Goal: Information Seeking & Learning: Check status

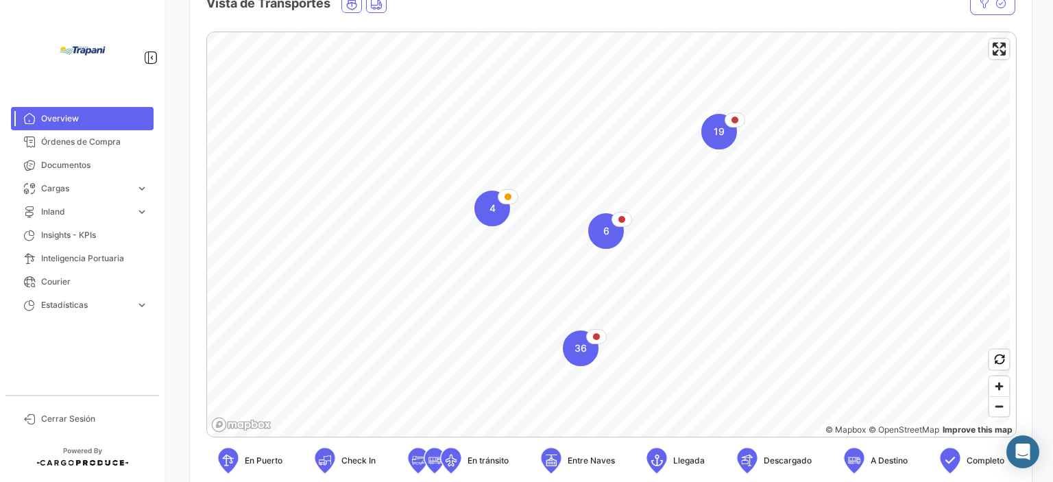
scroll to position [270, 0]
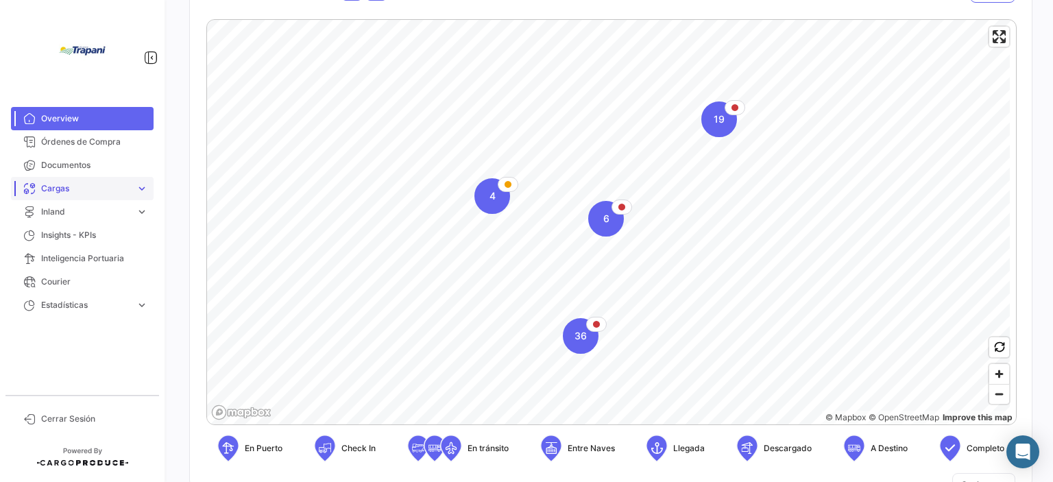
click at [95, 189] on span "Cargas" at bounding box center [85, 188] width 89 height 12
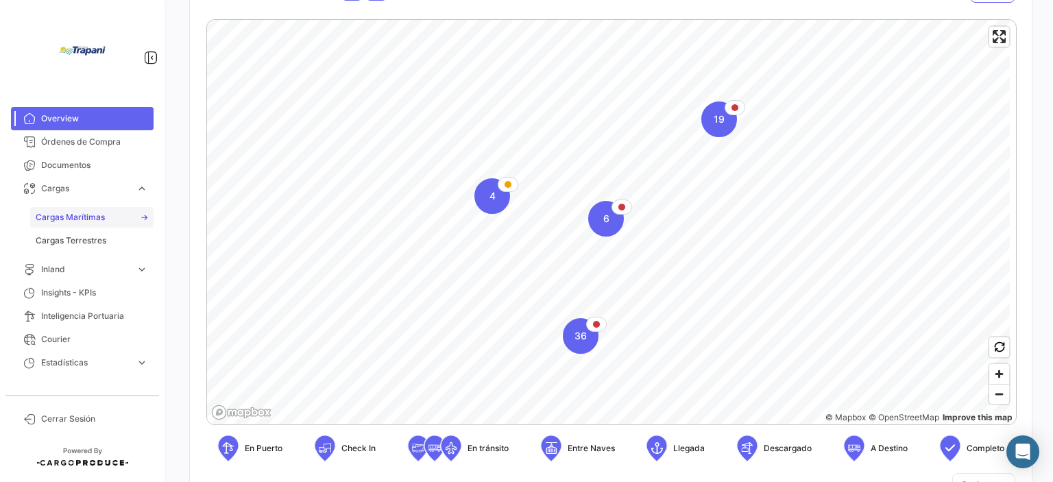
click at [84, 222] on span "Cargas Marítimas" at bounding box center [70, 217] width 69 height 12
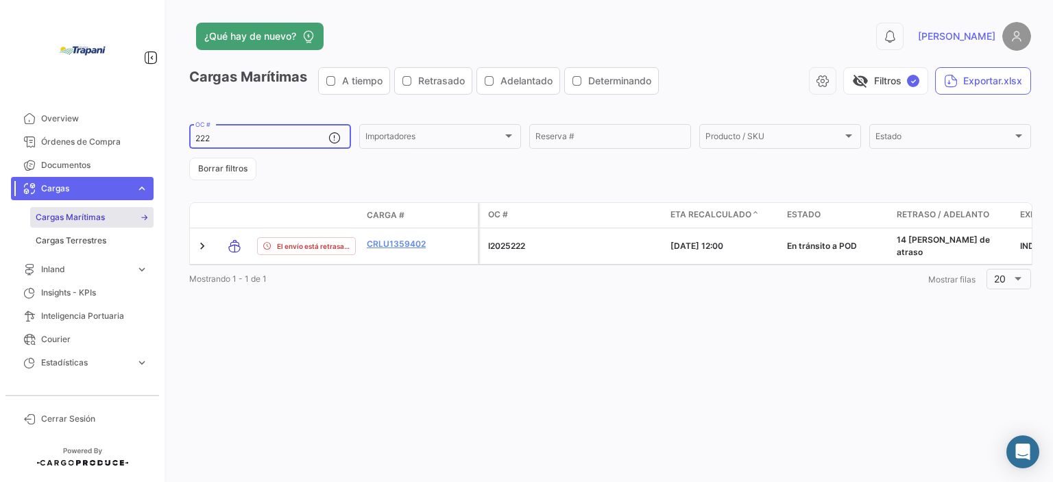
click at [217, 139] on input "222" at bounding box center [261, 139] width 133 height 10
drag, startPoint x: 217, startPoint y: 139, endPoint x: 184, endPoint y: 134, distance: 33.3
click at [184, 134] on div "¿Qué hay de nuevo? 0 [PERSON_NAME] Marítimas A tiempo Retrasado Adelantado Dete…" at bounding box center [610, 241] width 886 height 482
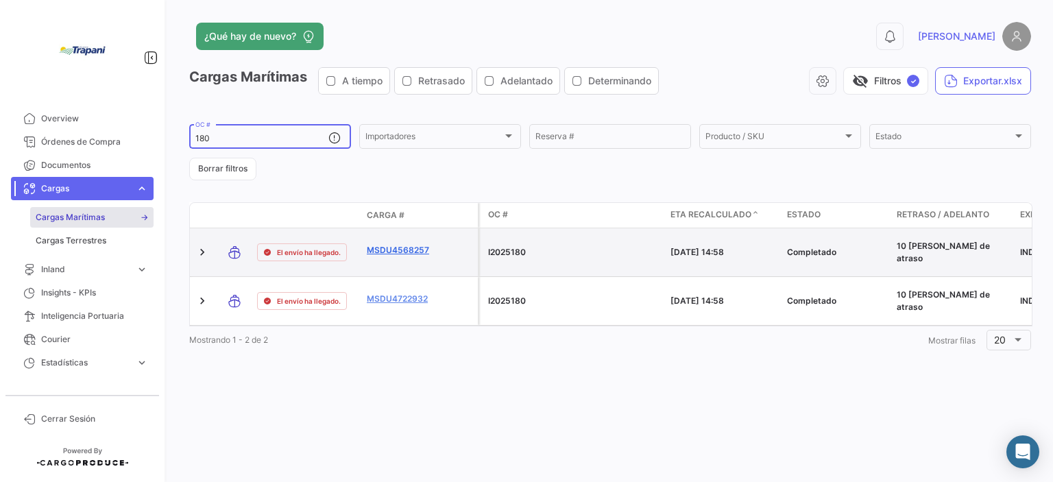
type input "180"
click at [411, 244] on link "MSDU4568257" at bounding box center [402, 250] width 71 height 12
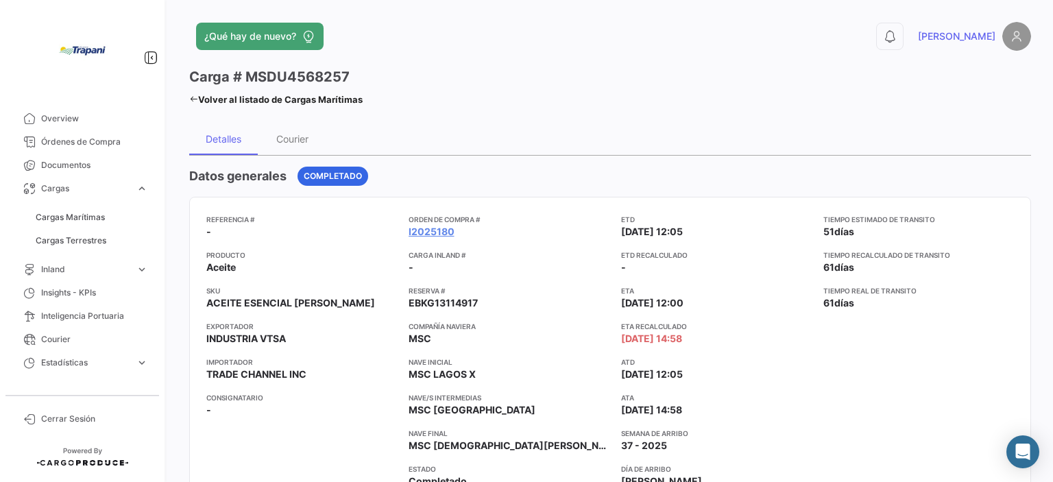
scroll to position [411, 0]
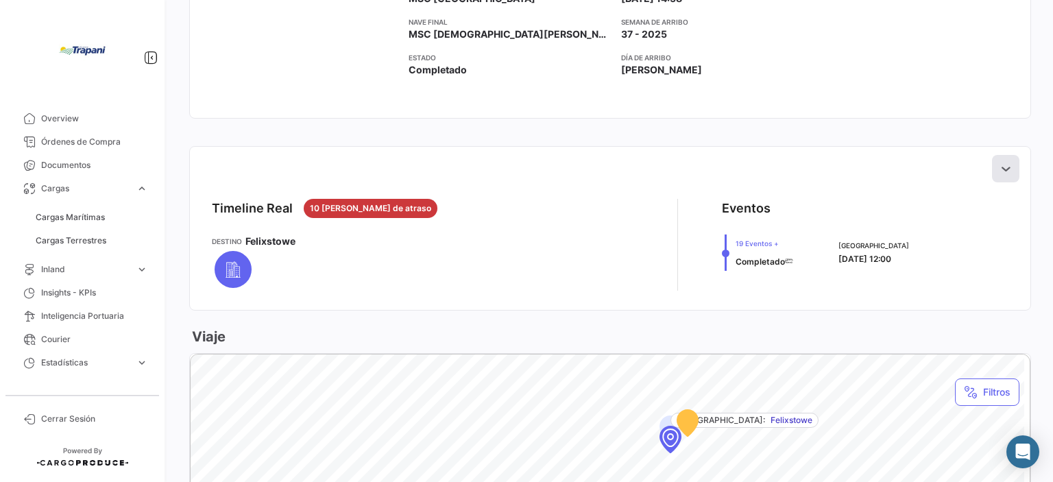
click at [1003, 172] on icon at bounding box center [1006, 169] width 14 height 14
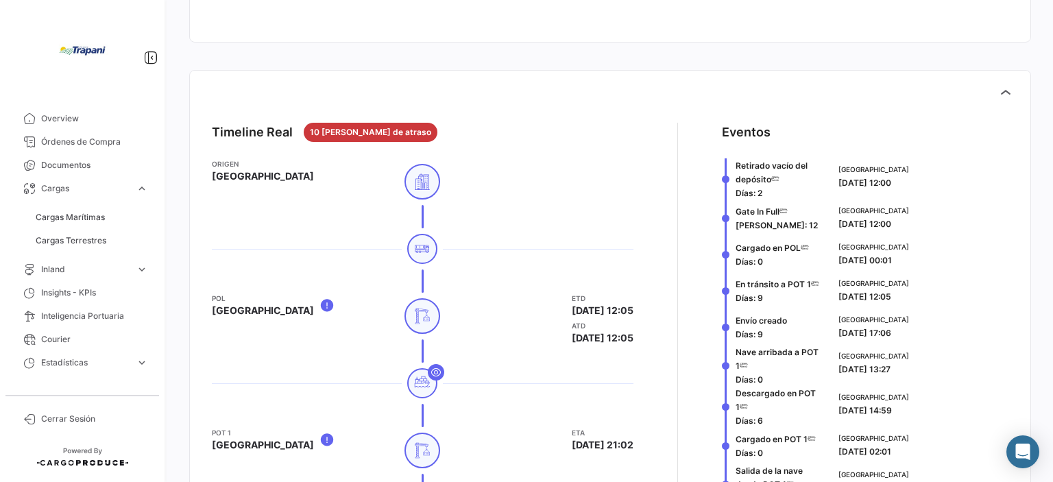
scroll to position [480, 0]
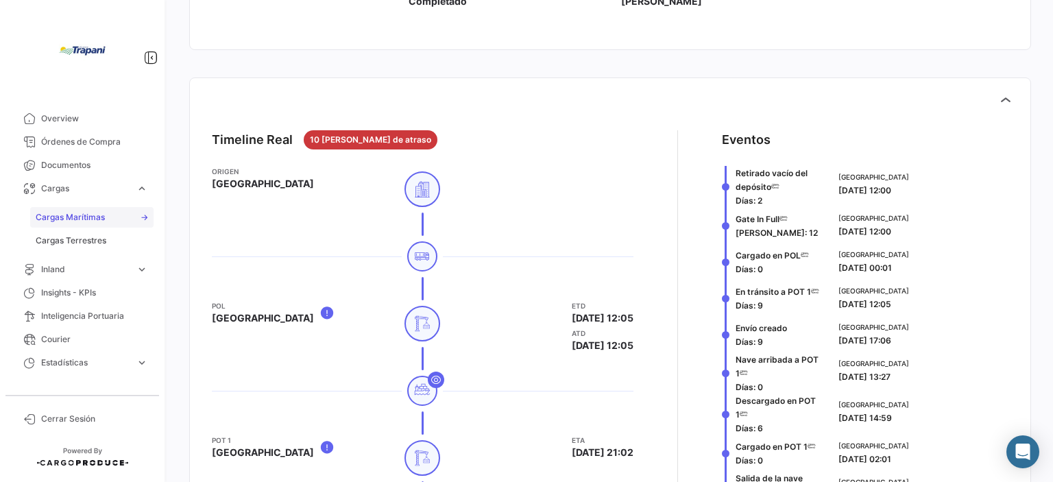
click at [97, 215] on span "Cargas Marítimas" at bounding box center [70, 217] width 69 height 12
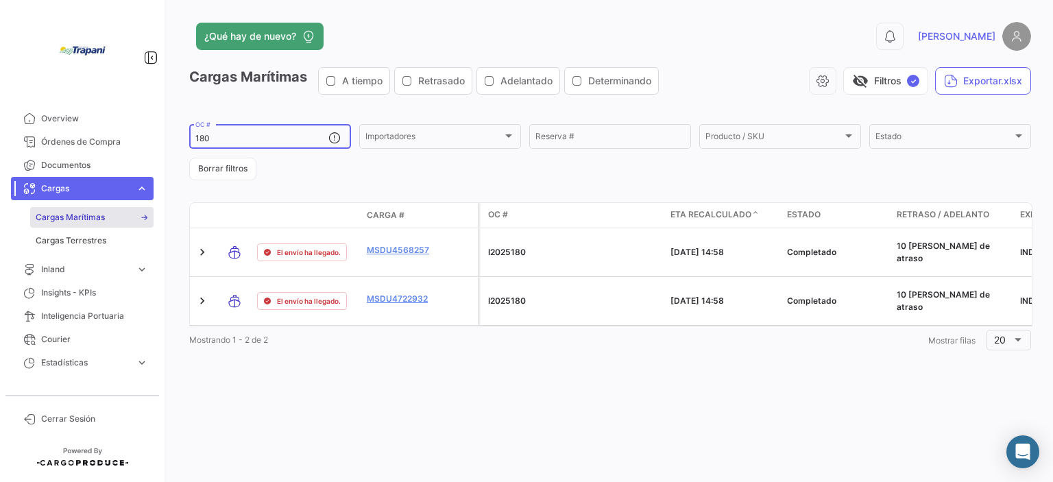
click at [291, 135] on input "180" at bounding box center [261, 139] width 133 height 10
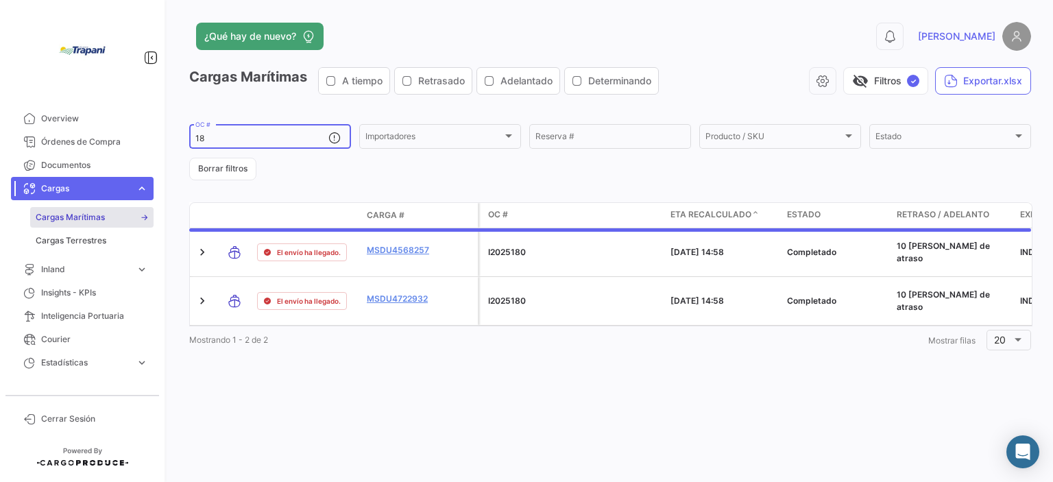
type input "1"
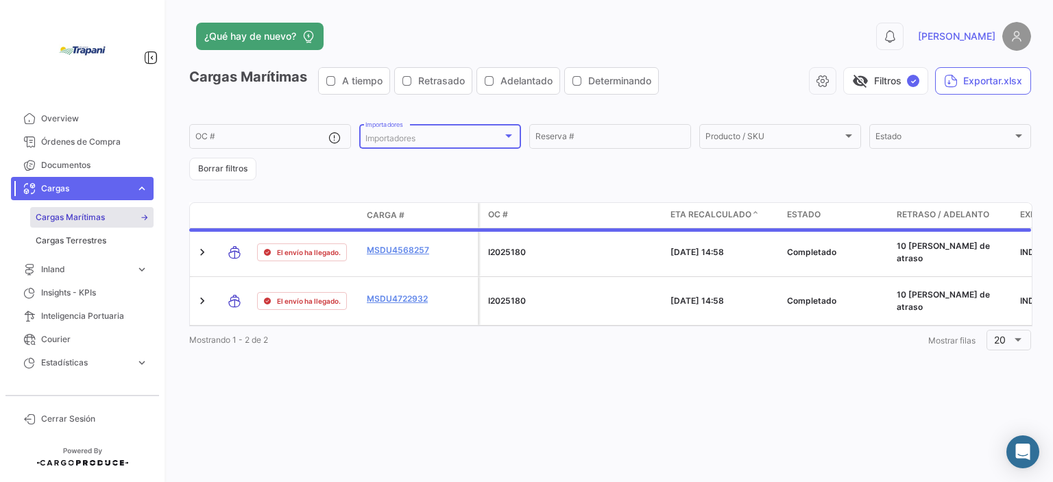
click at [439, 136] on div "Importadores" at bounding box center [434, 139] width 137 height 10
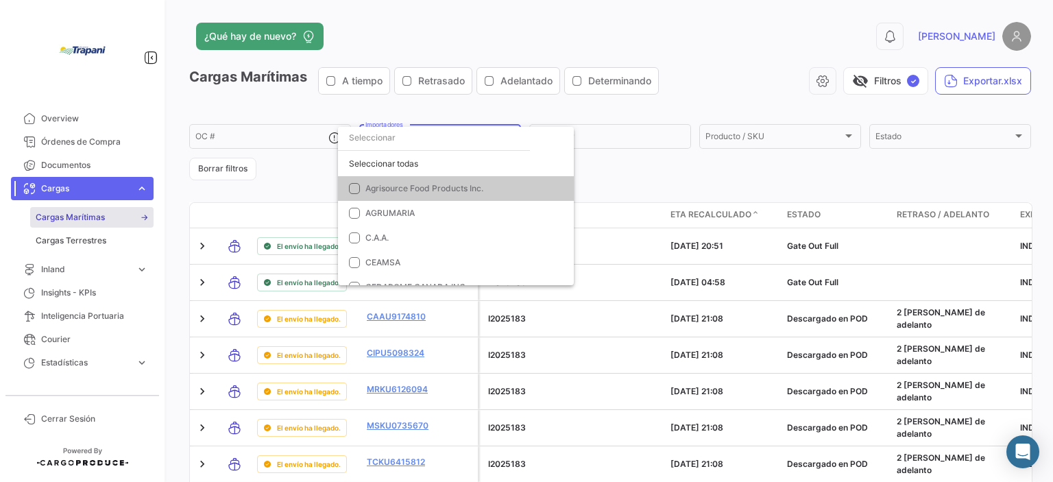
click at [439, 136] on input "dropdown search" at bounding box center [434, 138] width 192 height 25
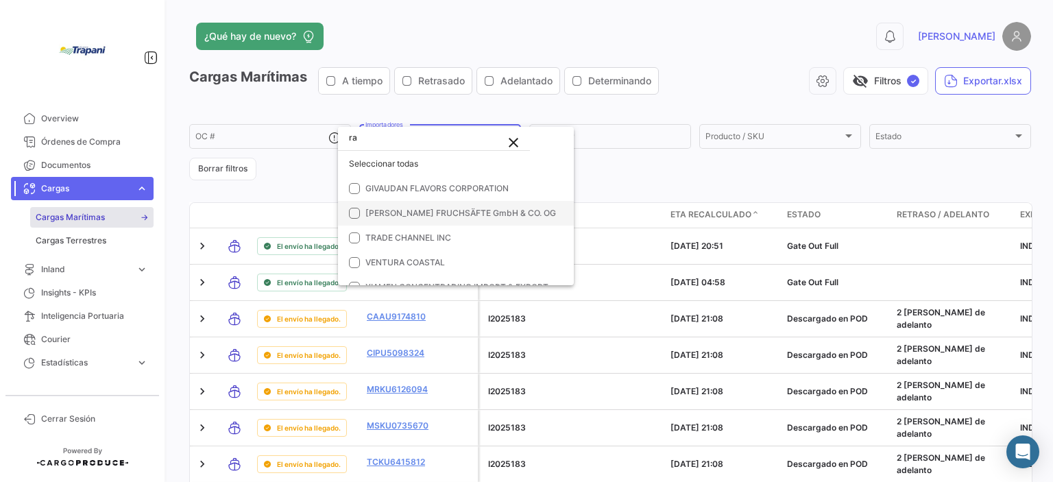
type input "ra"
click at [355, 215] on mat-pseudo-checkbox at bounding box center [354, 213] width 11 height 11
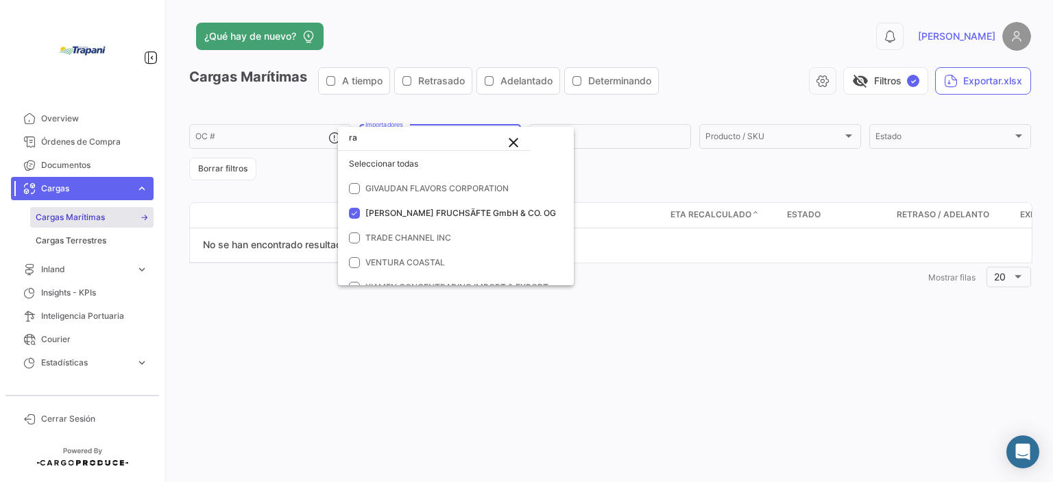
click at [837, 176] on div at bounding box center [526, 241] width 1053 height 482
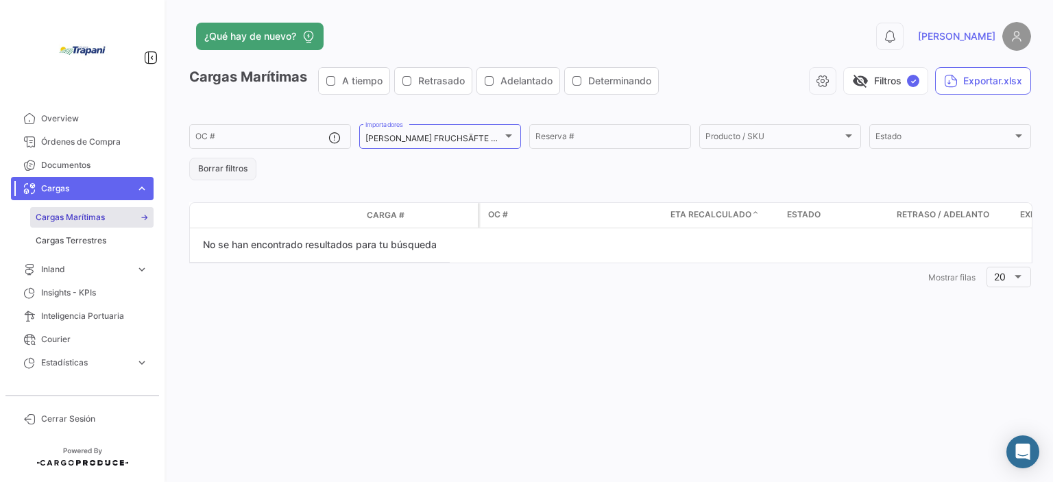
click at [242, 164] on button "Borrar filtros" at bounding box center [222, 169] width 67 height 23
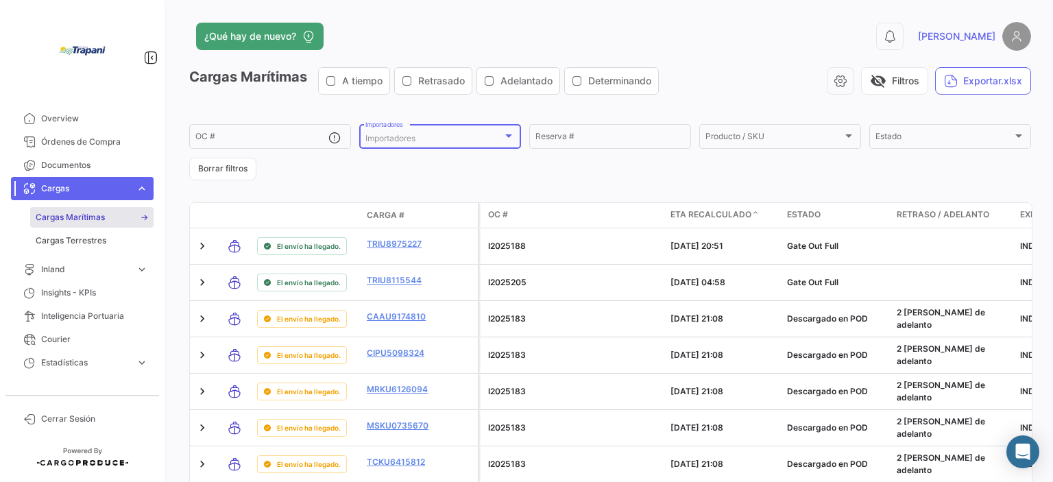
click at [505, 136] on div at bounding box center [508, 135] width 7 height 3
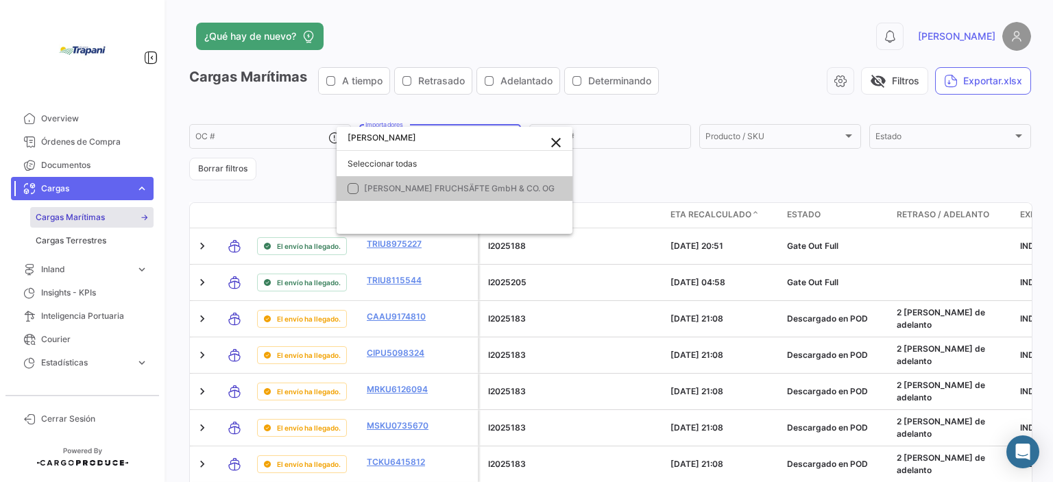
type input "[PERSON_NAME]"
click at [355, 189] on mat-pseudo-checkbox at bounding box center [353, 188] width 11 height 11
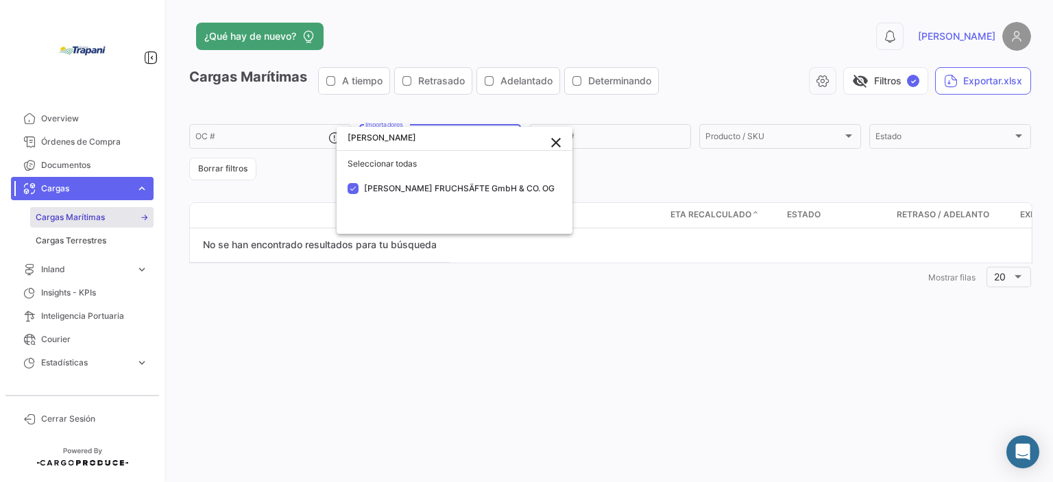
click at [678, 170] on div at bounding box center [526, 241] width 1053 height 482
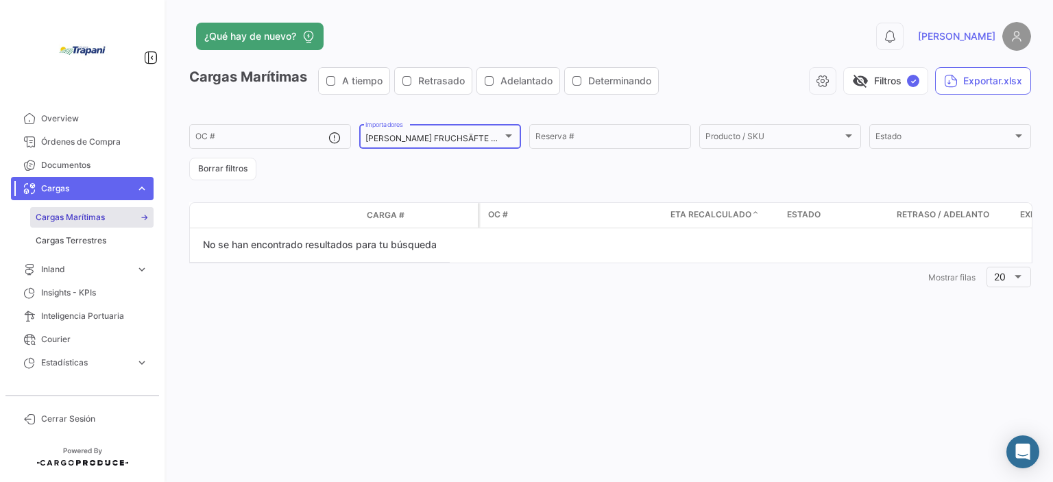
click at [427, 133] on div "[PERSON_NAME] FRUCHSÄFTE GmbH & CO. OG Importadores" at bounding box center [441, 135] width 150 height 27
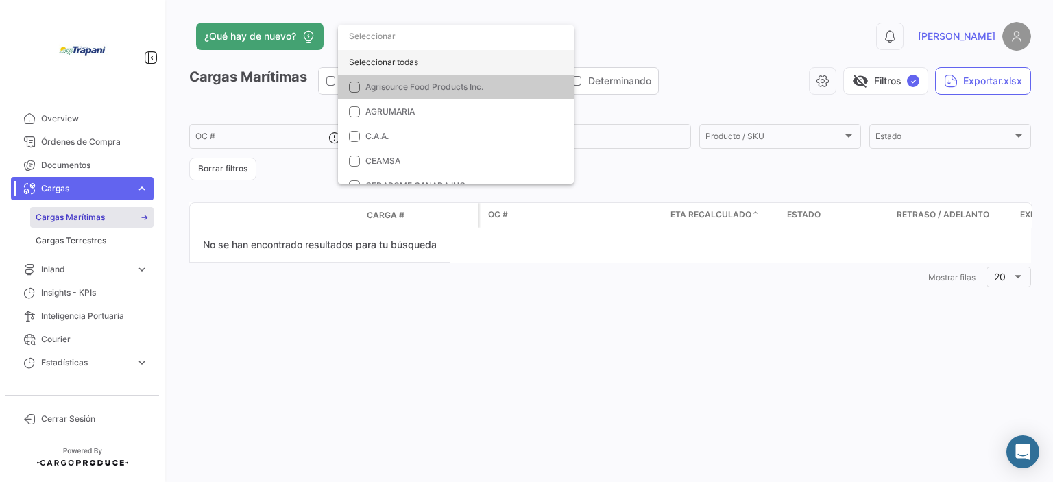
click at [432, 62] on div "Seleccionar todas" at bounding box center [456, 62] width 236 height 25
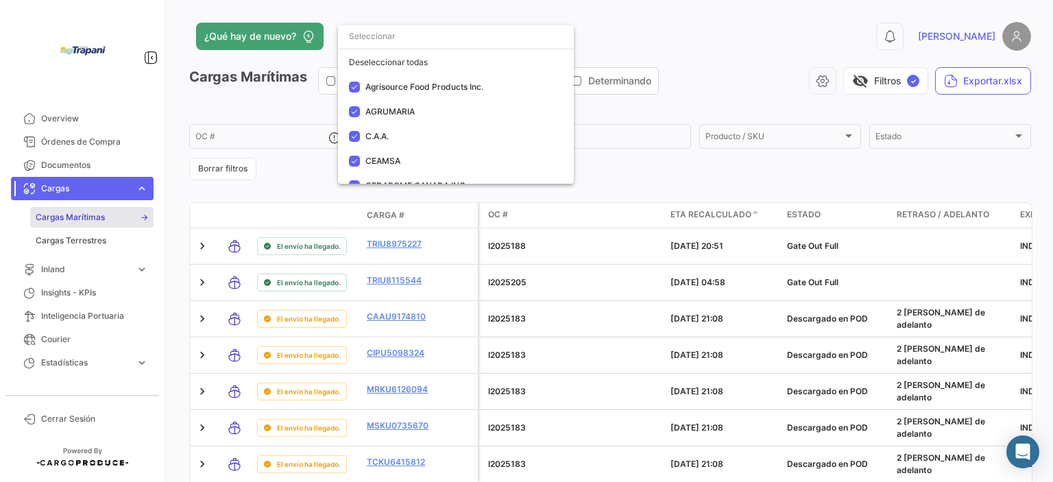
click at [708, 104] on div at bounding box center [526, 241] width 1053 height 482
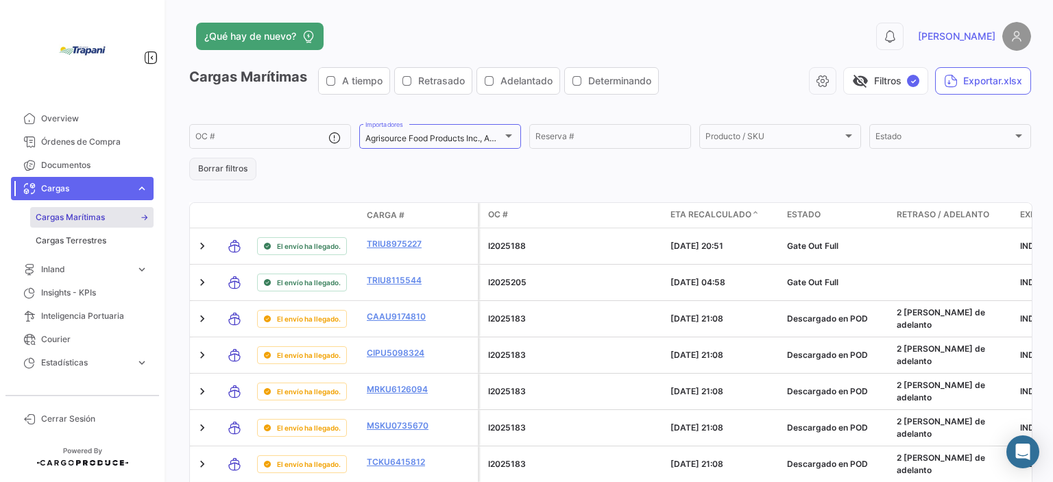
click at [239, 169] on button "Borrar filtros" at bounding box center [222, 169] width 67 height 23
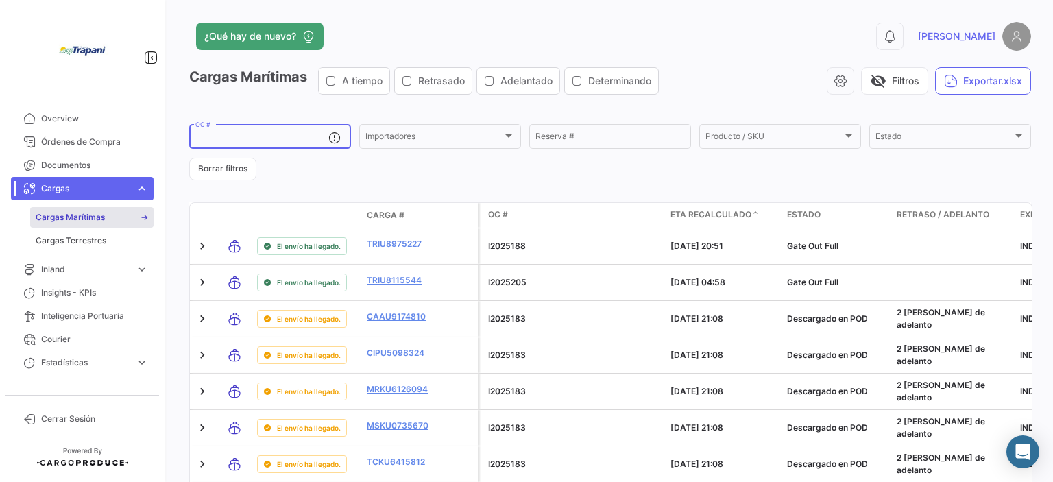
click at [232, 137] on input "OC #" at bounding box center [261, 139] width 133 height 10
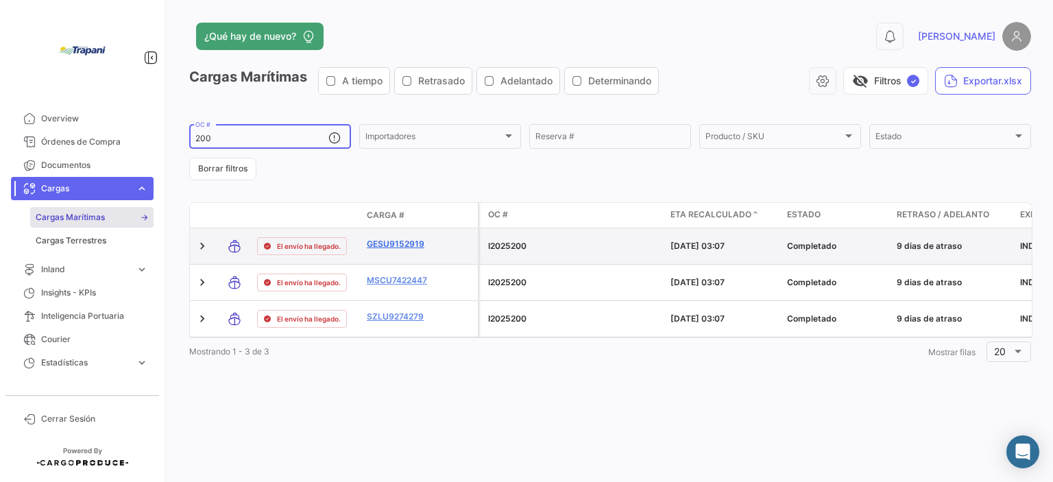
type input "200"
click at [415, 246] on link "GESU9152919" at bounding box center [402, 244] width 71 height 12
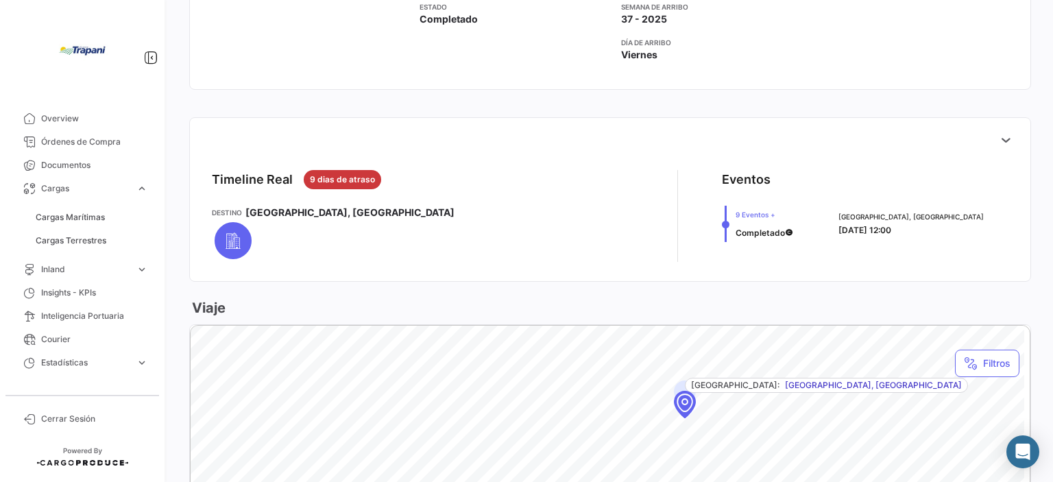
scroll to position [411, 0]
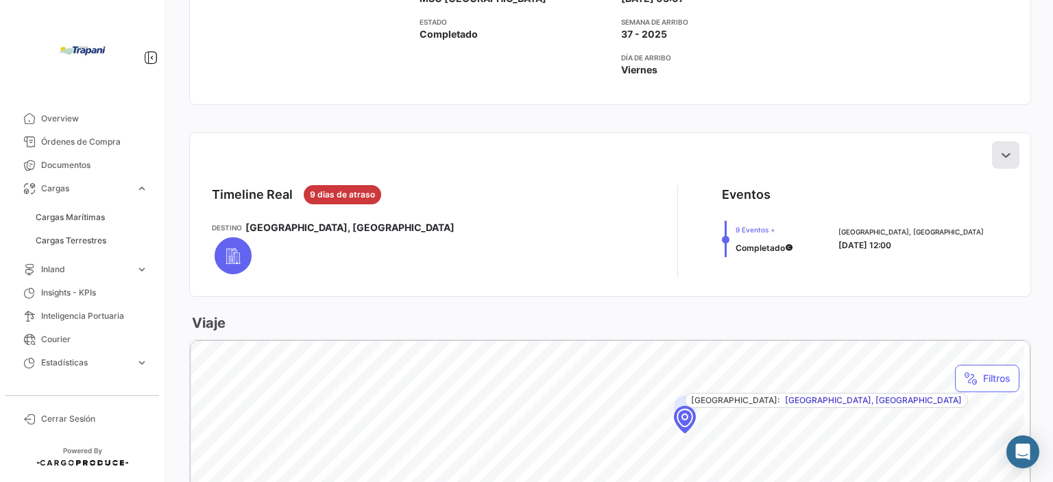
click at [999, 156] on icon at bounding box center [1006, 155] width 14 height 14
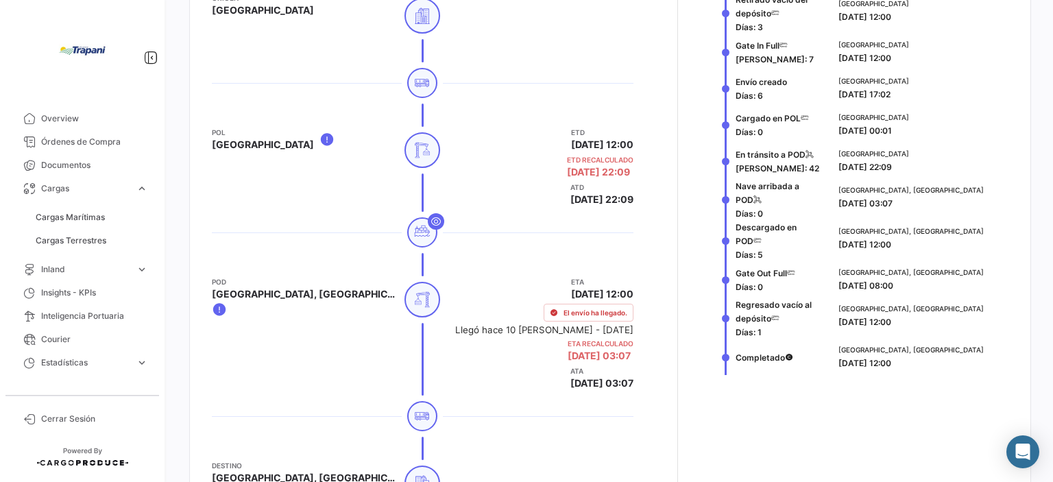
scroll to position [617, 0]
